Goal: Information Seeking & Learning: Learn about a topic

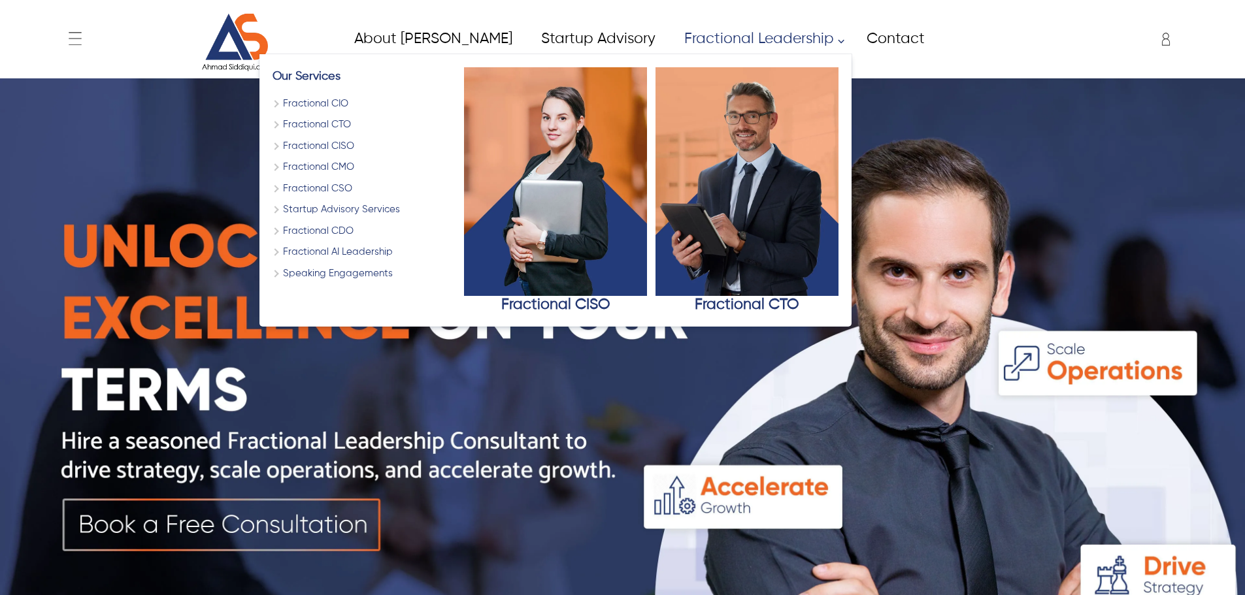
click at [978, 42] on div "My Account ✕ My Account Change Password Sign In" at bounding box center [1075, 39] width 215 height 33
click at [273, 125] on link "Fractional CTO" at bounding box center [364, 125] width 183 height 15
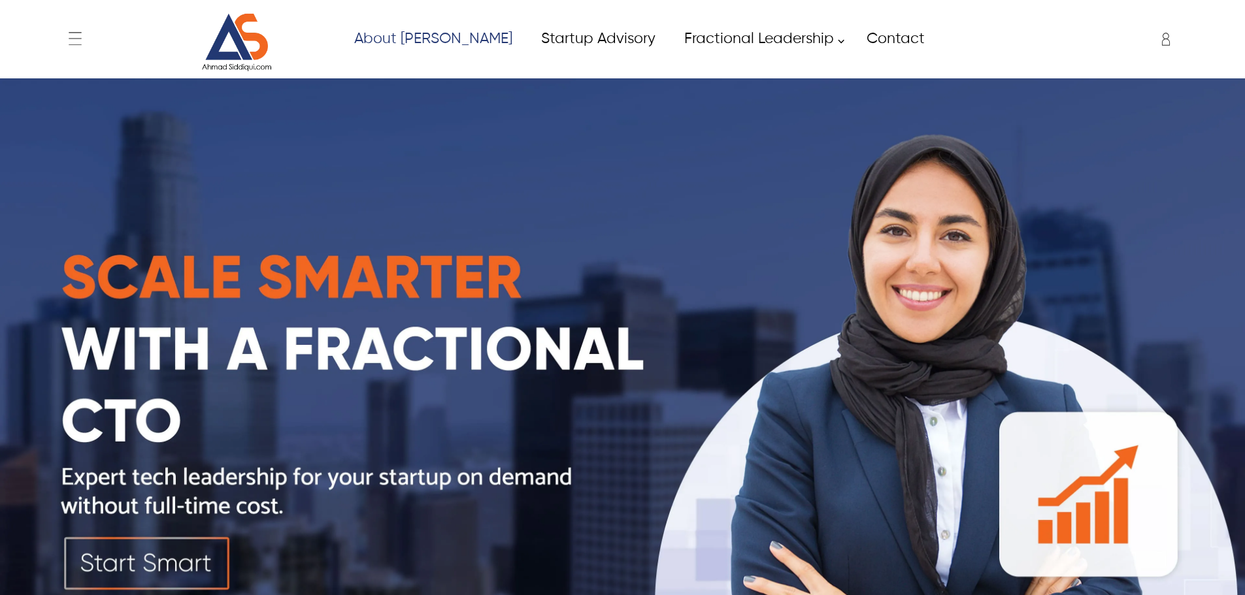
click at [389, 33] on link "About [PERSON_NAME]" at bounding box center [432, 38] width 187 height 29
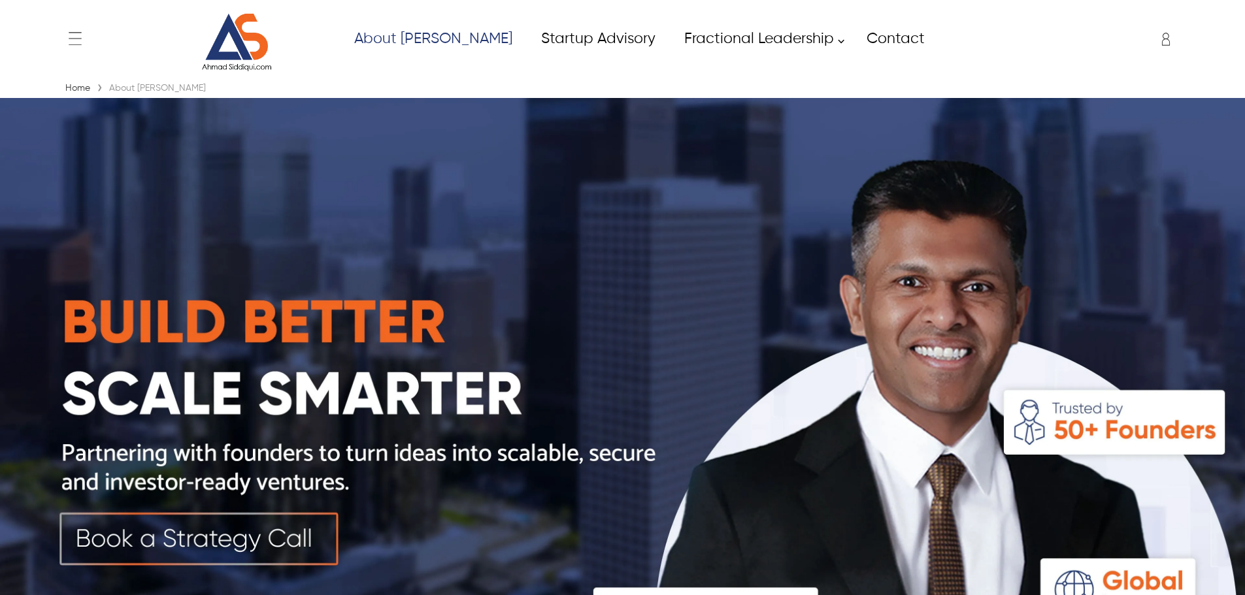
click at [407, 50] on link "About [PERSON_NAME]" at bounding box center [432, 38] width 187 height 29
click at [254, 49] on img at bounding box center [237, 42] width 98 height 59
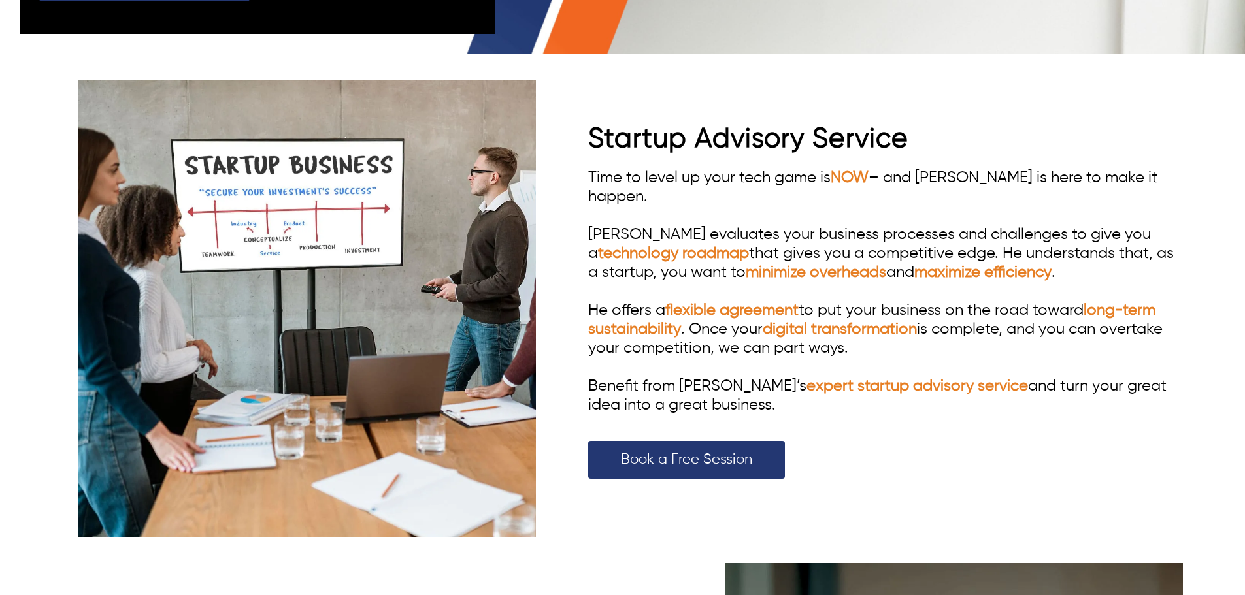
scroll to position [3006, 0]
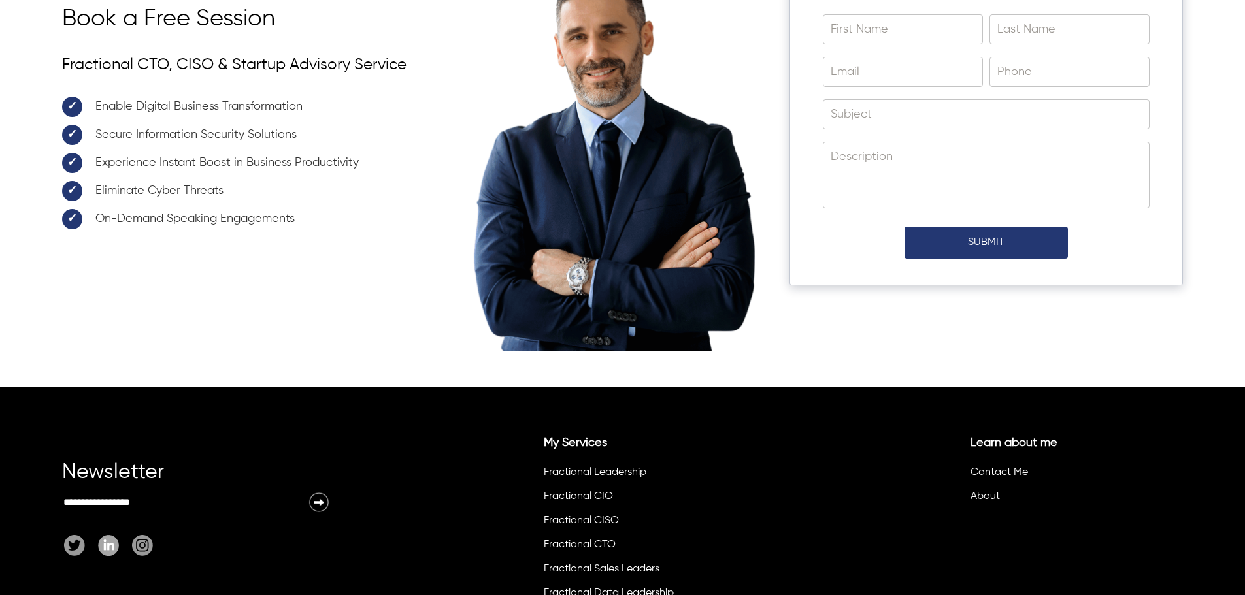
scroll to position [4574, 0]
